Goal: Task Accomplishment & Management: Use online tool/utility

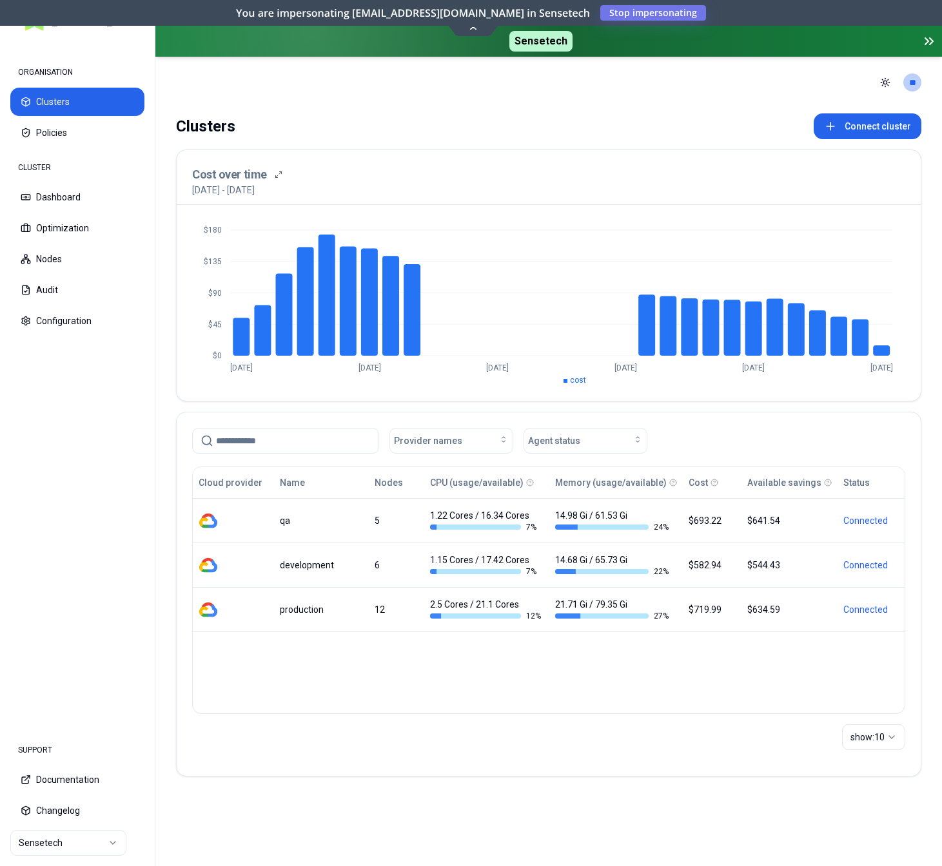
click at [68, 850] on html "ORGANISATION Clusters Policies CLUSTER Dashboard Optimization Nodes Audit Confi…" at bounding box center [471, 433] width 942 height 866
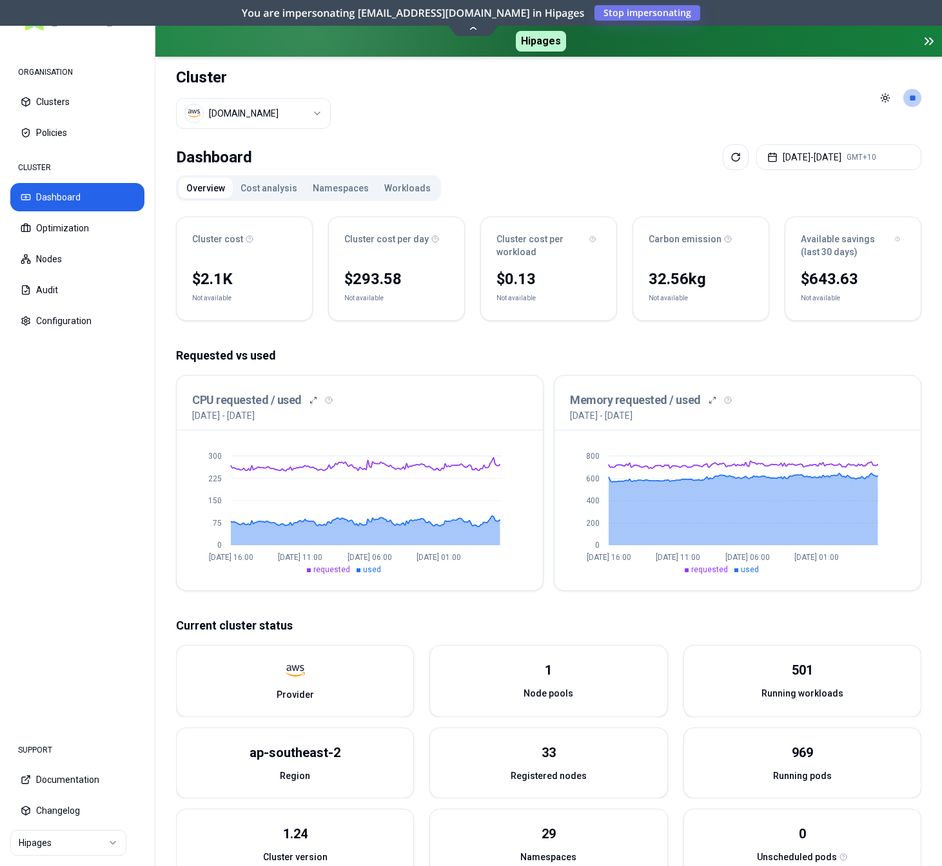
click at [389, 187] on button "Workloads" at bounding box center [408, 188] width 62 height 21
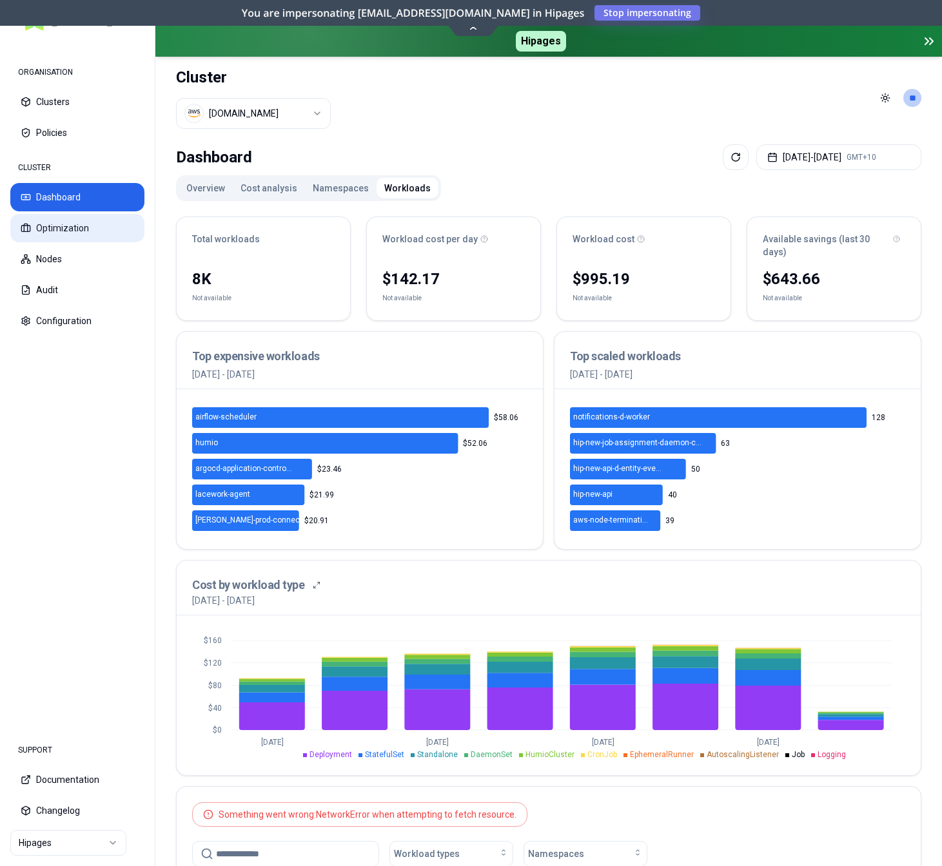
click at [59, 230] on button "Optimization" at bounding box center [77, 228] width 134 height 28
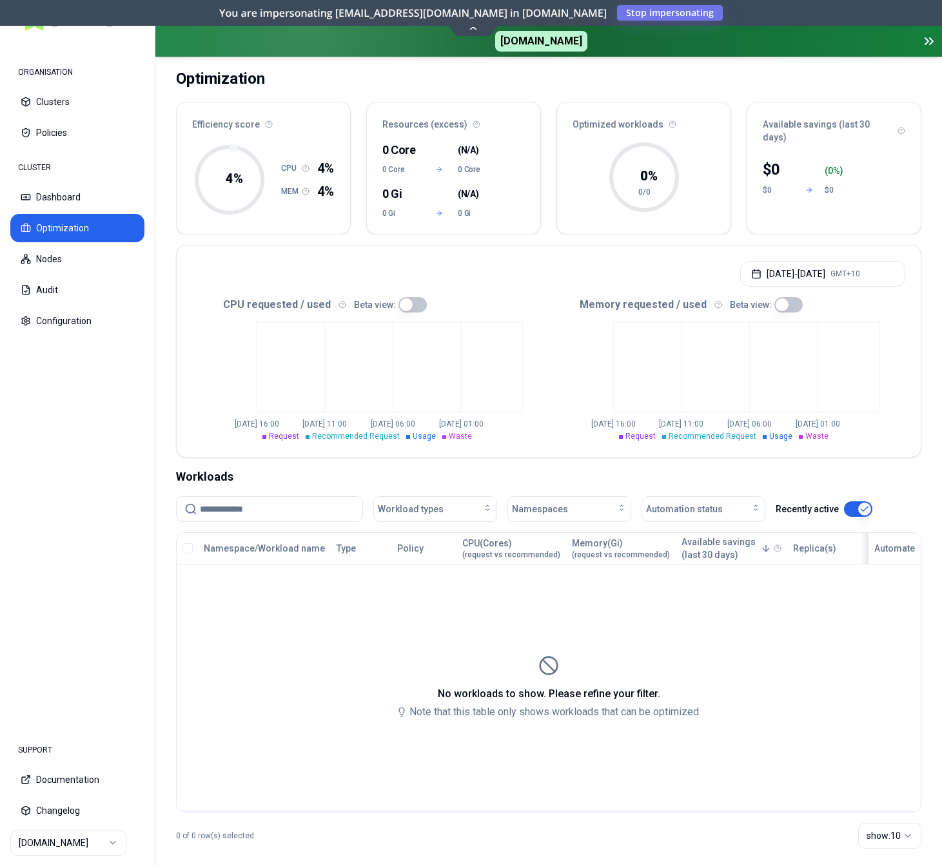
scroll to position [79, 0]
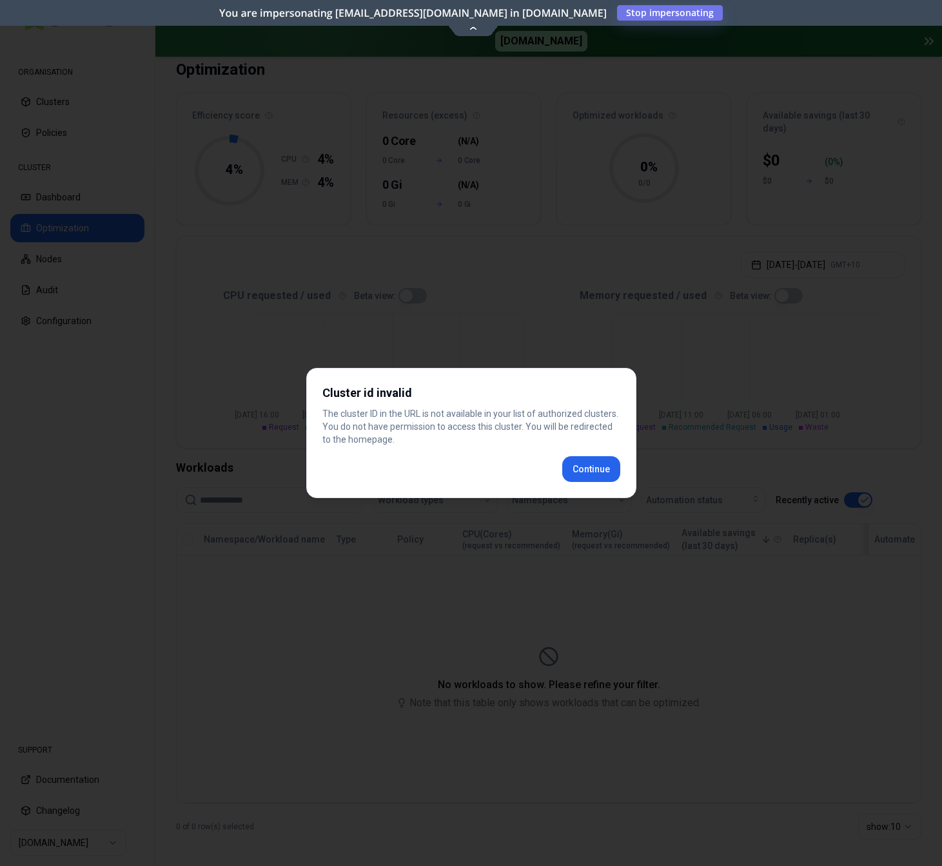
click at [619, 460] on div "Continue" at bounding box center [471, 469] width 298 height 26
click at [584, 467] on div "Cluster id invalid The cluster ID in the URL is not available in your list of a…" at bounding box center [471, 433] width 330 height 130
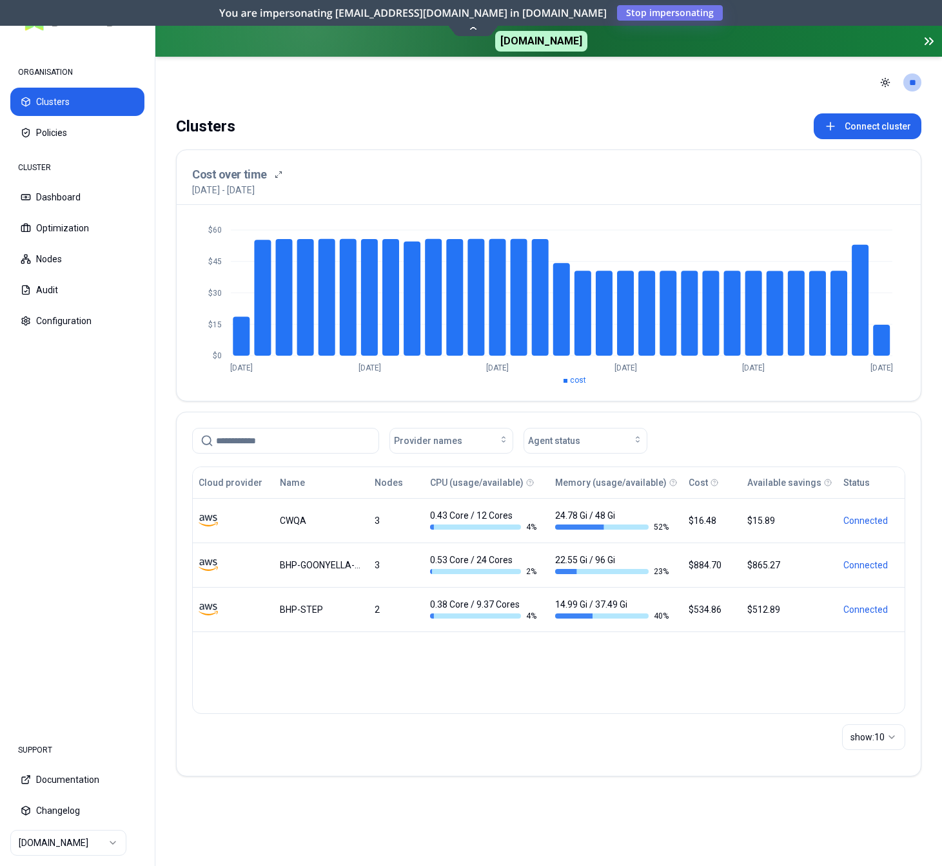
click at [93, 837] on html "ORGANISATION Clusters Policies CLUSTER Dashboard Optimization Nodes Audit Confi…" at bounding box center [471, 433] width 942 height 866
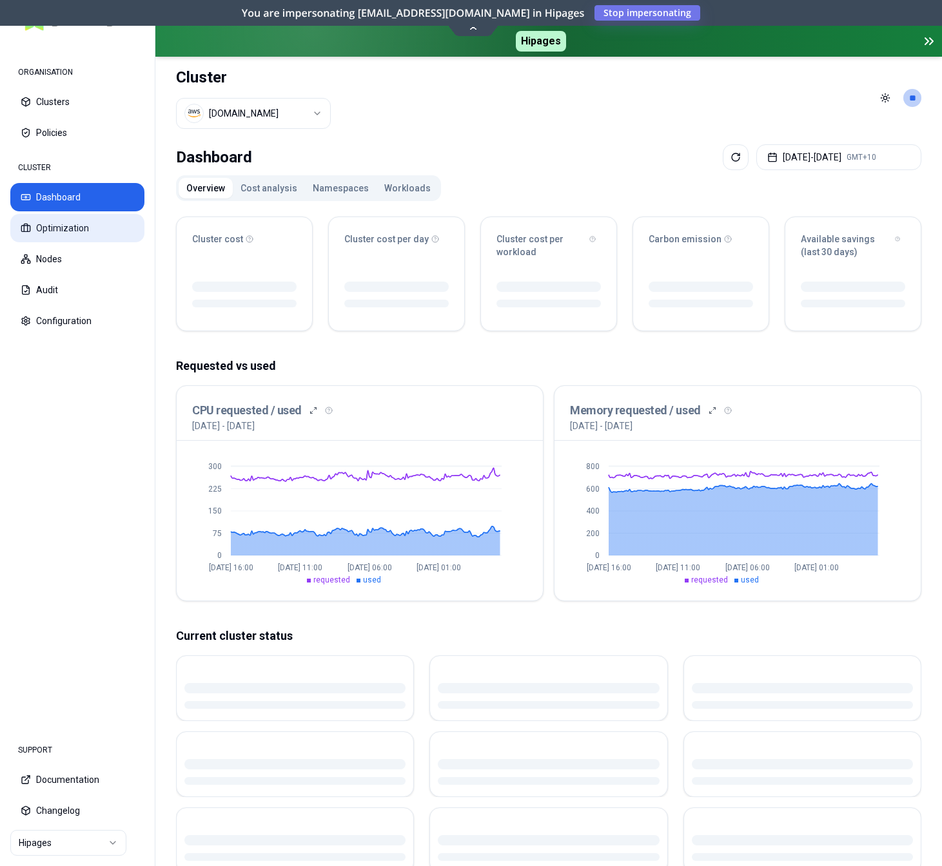
click at [48, 225] on button "Optimization" at bounding box center [77, 228] width 134 height 28
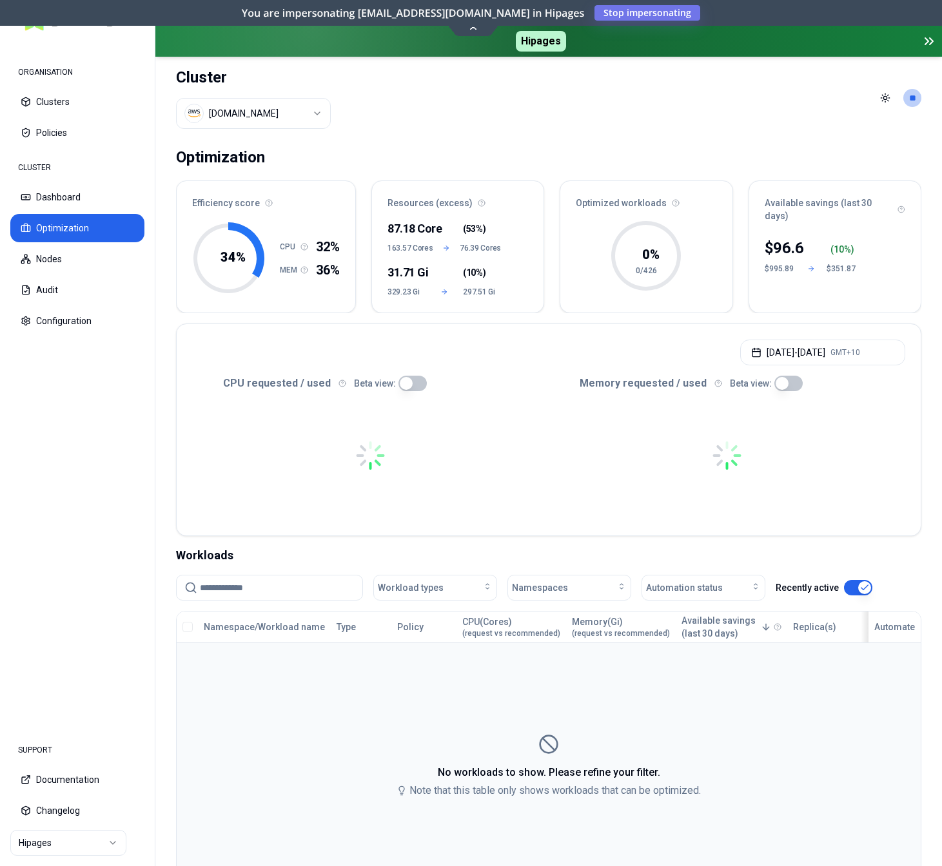
click at [582, 703] on td "No workloads to show. Please refine your filter. Note that this table only show…" at bounding box center [549, 767] width 744 height 248
